Goal: Information Seeking & Learning: Stay updated

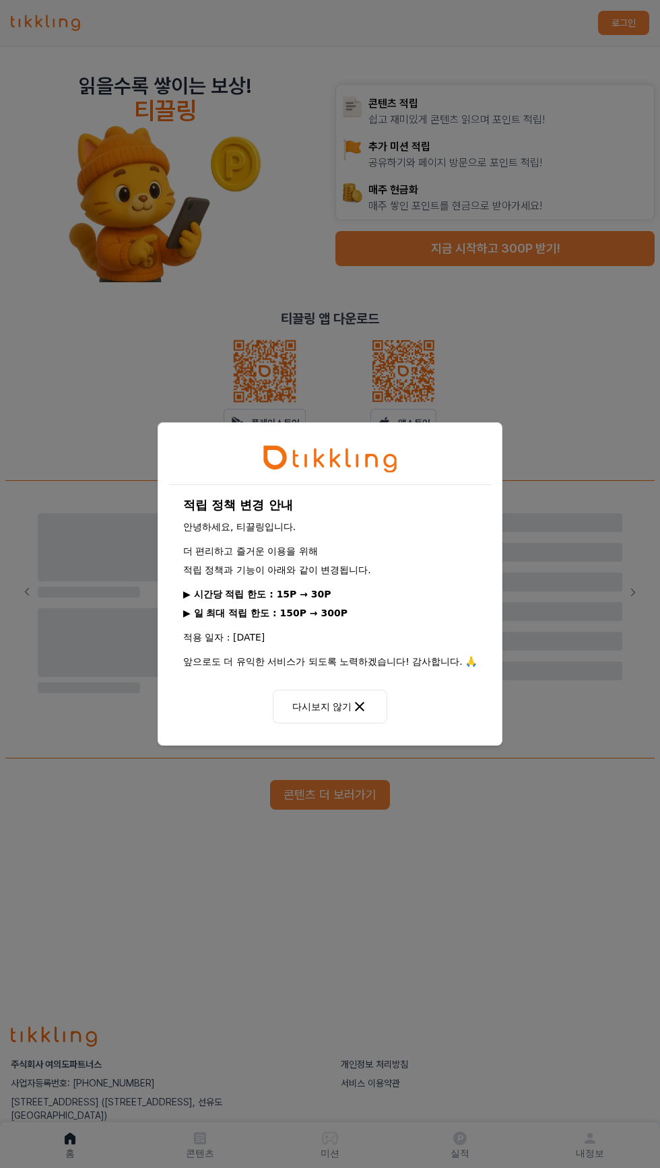
click at [577, 969] on div "적립 정책 변경 안내 안녕하세요, 티끌링입니다. 더 편리하고 즐거운 이용을 위해 적립 정책과 기능이 아래와 같이 변경됩니다. ▶ 시간당 적립 …" at bounding box center [330, 584] width 660 height 1168
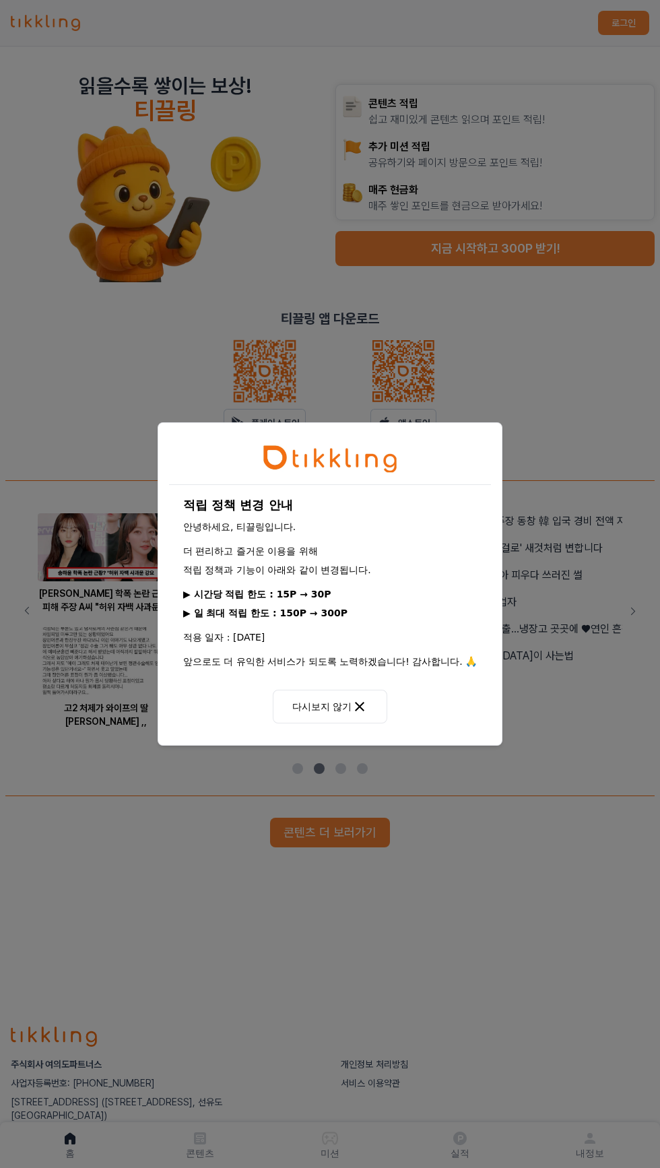
click at [537, 1162] on div "적립 정책 변경 안내 안녕하세요, 티끌링입니다. 더 편리하고 즐거운 이용을 위해 적립 정책과 기능이 아래와 같이 변경됩니다. ▶ 시간당 적립 …" at bounding box center [330, 584] width 660 height 1168
